Goal: Check status

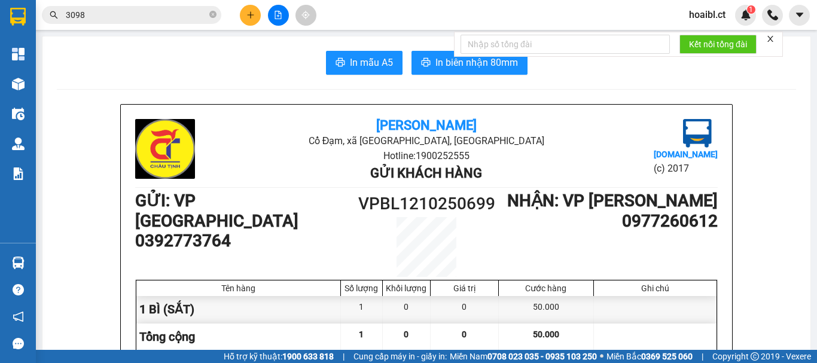
click at [163, 10] on input "3098" at bounding box center [136, 14] width 141 height 13
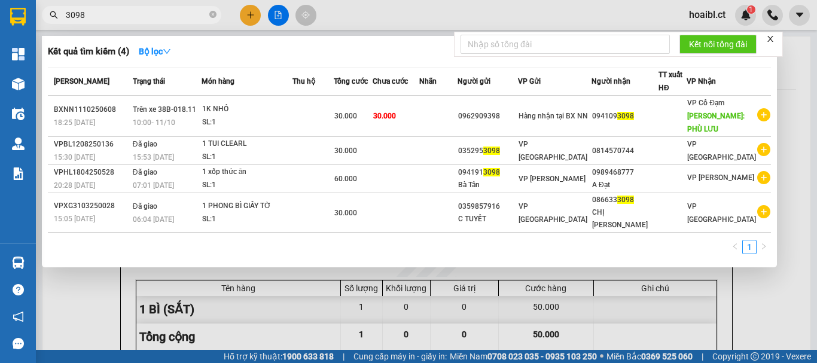
click at [146, 13] on input "3098" at bounding box center [136, 14] width 141 height 13
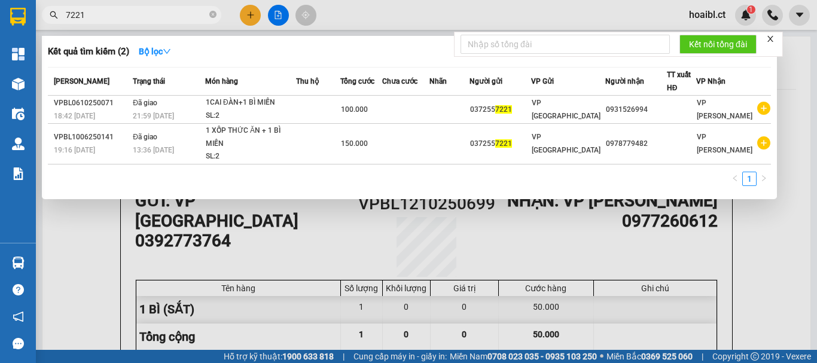
type input "7221"
click at [112, 25] on div at bounding box center [408, 181] width 817 height 363
click at [112, 25] on div "Kết quả tìm kiếm ( 2 ) Bộ lọc Mã ĐH Trạng thái Món hàng Thu hộ Tổng cước Chưa c…" at bounding box center [116, 15] width 233 height 21
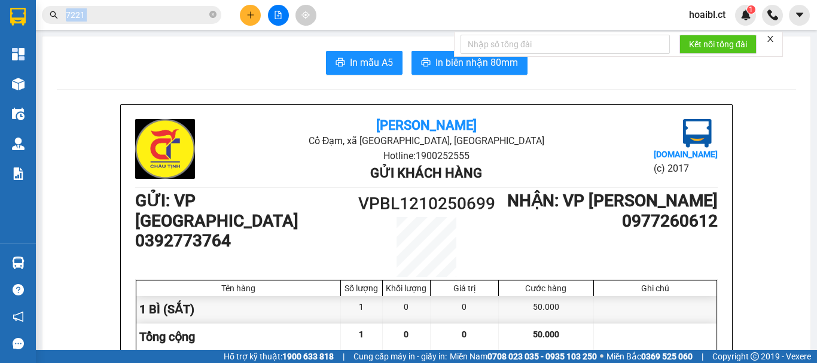
click at [112, 16] on input "7221" at bounding box center [136, 14] width 141 height 13
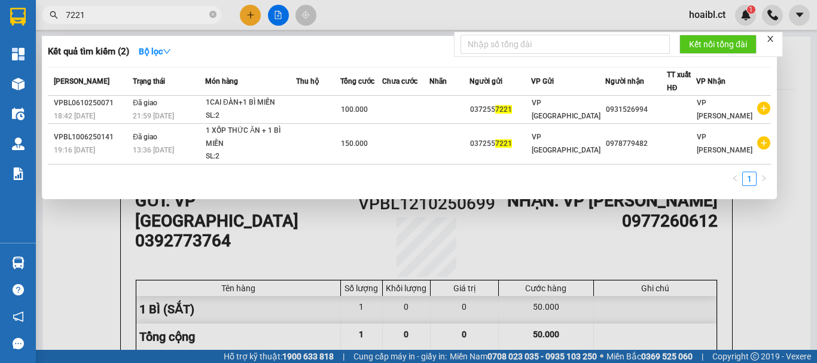
click at [112, 16] on input "7221" at bounding box center [136, 14] width 141 height 13
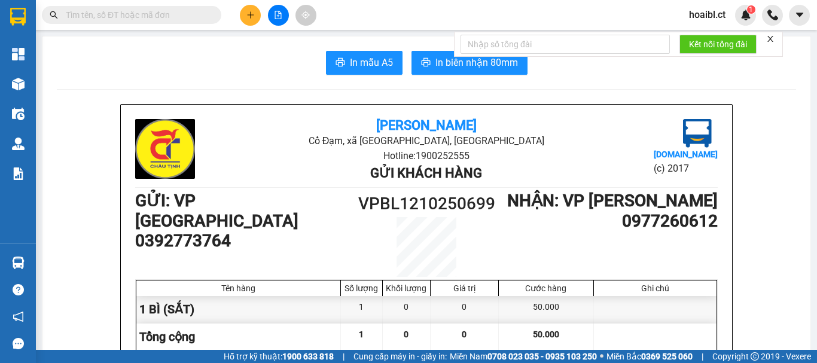
click at [112, 16] on input "text" at bounding box center [136, 14] width 141 height 13
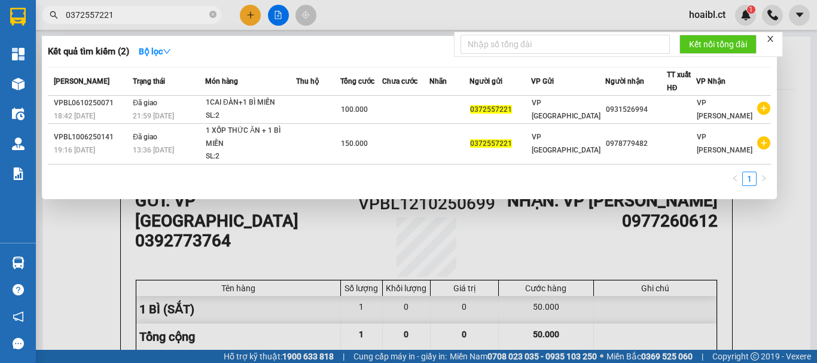
click at [128, 16] on input "0372557221" at bounding box center [136, 14] width 141 height 13
click at [130, 16] on input "0372557221" at bounding box center [136, 14] width 141 height 13
type input "0"
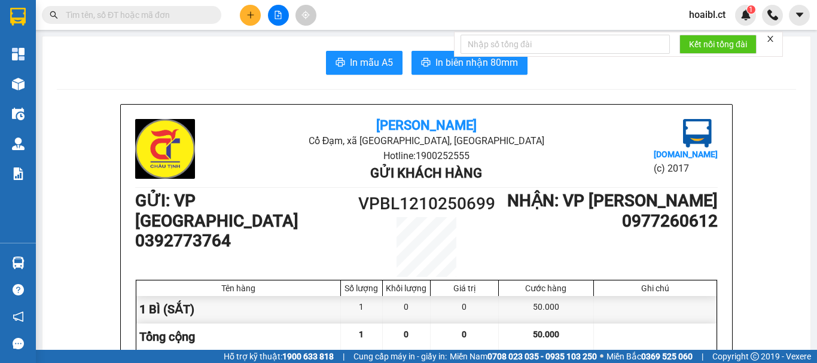
click at [65, 17] on span at bounding box center [131, 15] width 179 height 18
click at [134, 22] on span at bounding box center [131, 15] width 179 height 18
click at [135, 13] on input "text" at bounding box center [136, 14] width 141 height 13
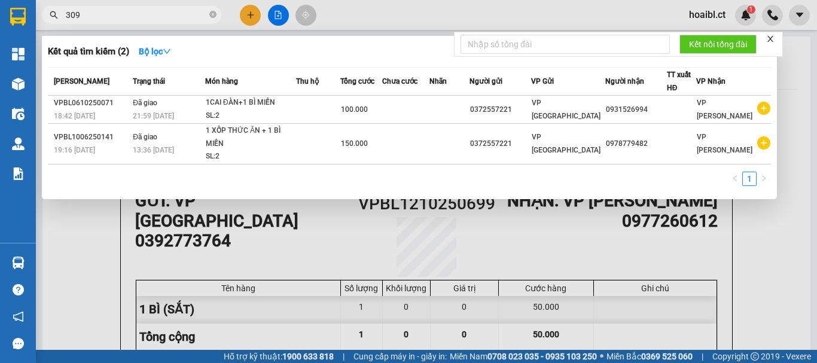
type input "3093"
